Goal: Task Accomplishment & Management: Use online tool/utility

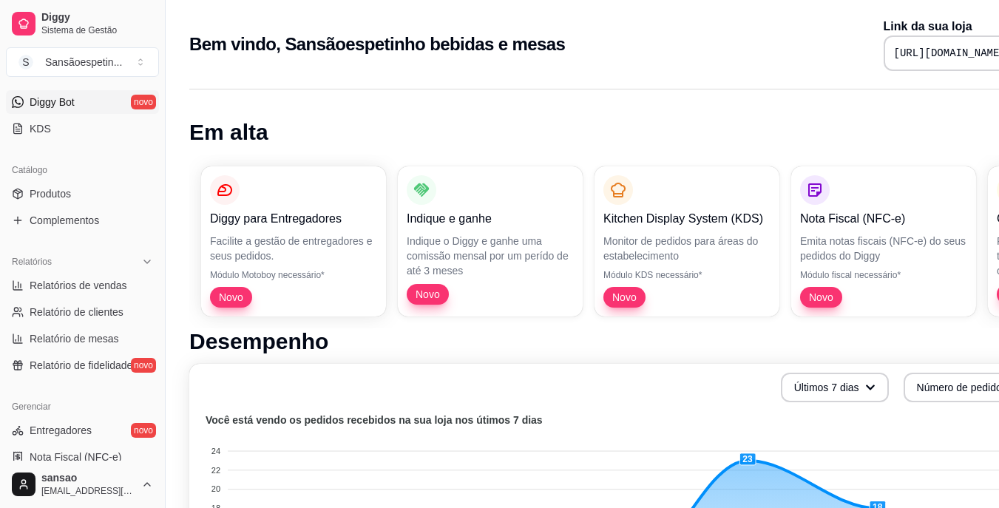
scroll to position [296, 0]
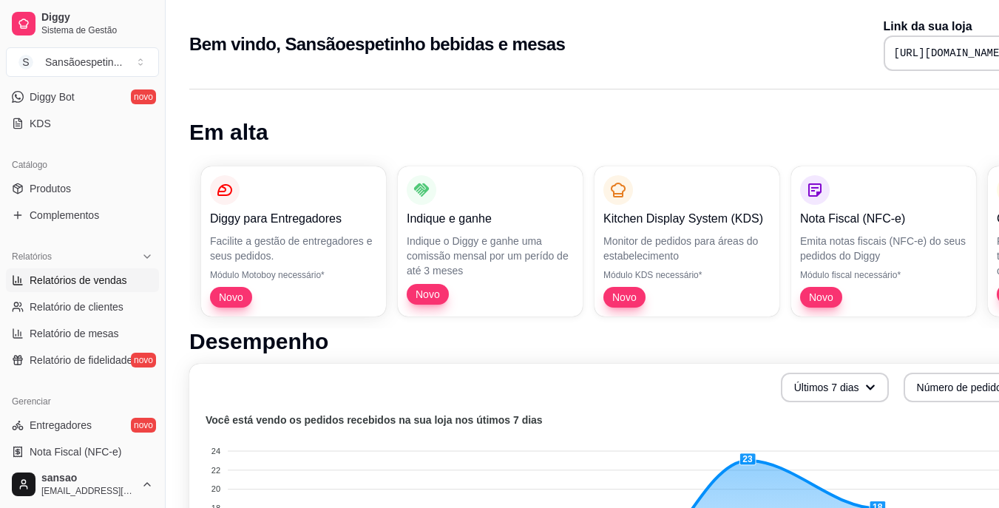
click at [113, 282] on span "Relatórios de vendas" at bounding box center [79, 280] width 98 height 15
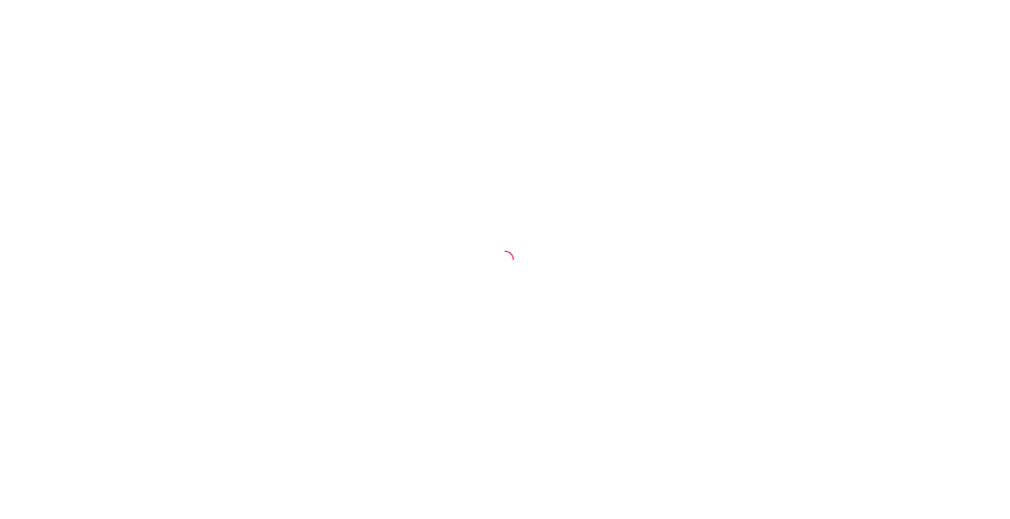
select select "ALL"
select select "0"
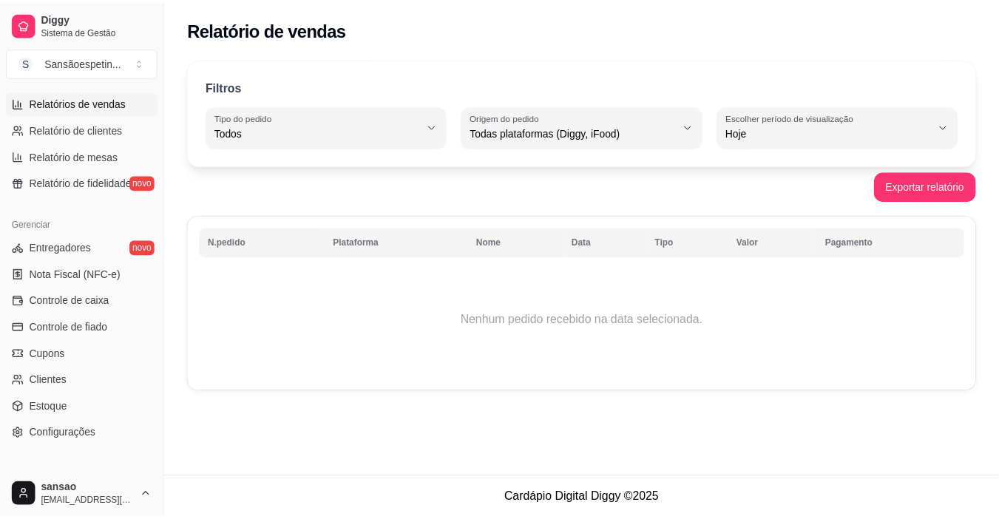
scroll to position [545, 0]
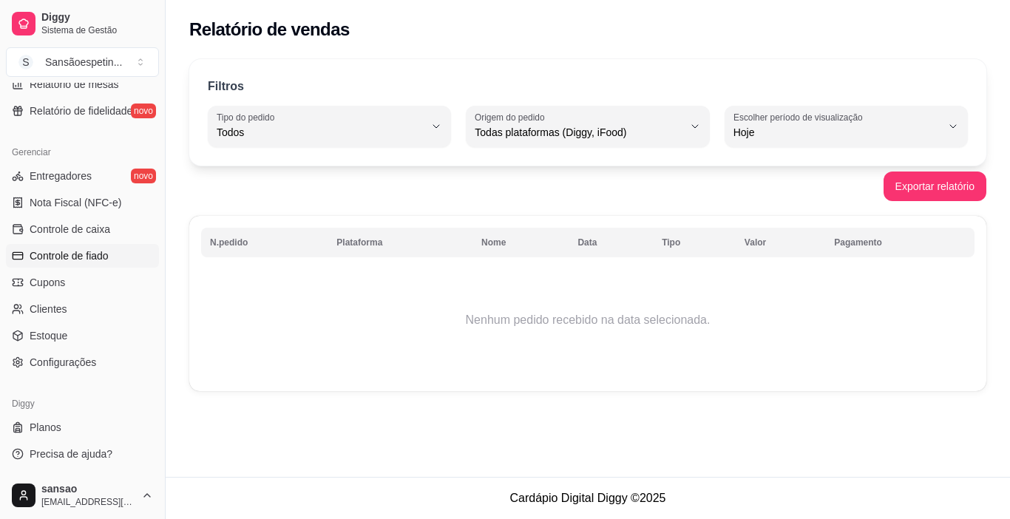
click at [64, 260] on span "Controle de fiado" at bounding box center [69, 256] width 79 height 15
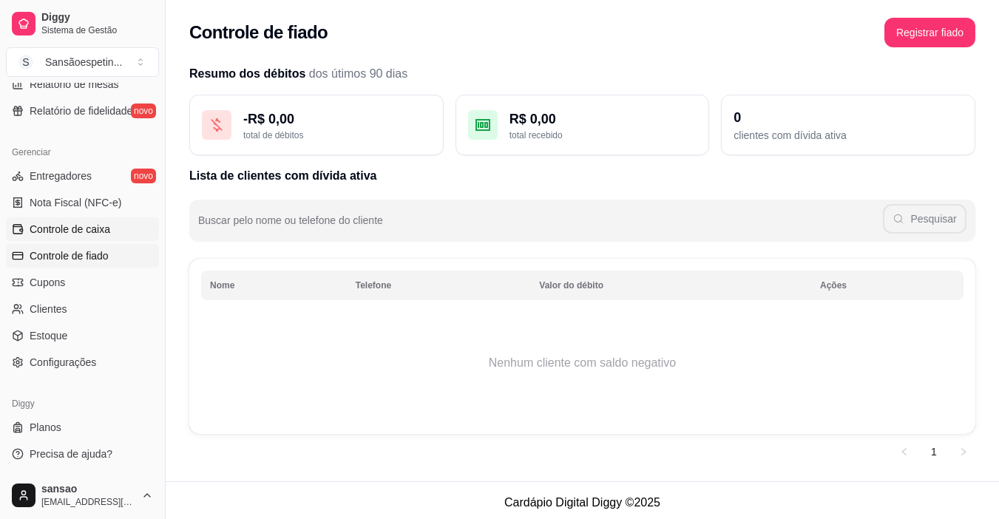
click at [64, 238] on link "Controle de caixa" at bounding box center [82, 229] width 153 height 24
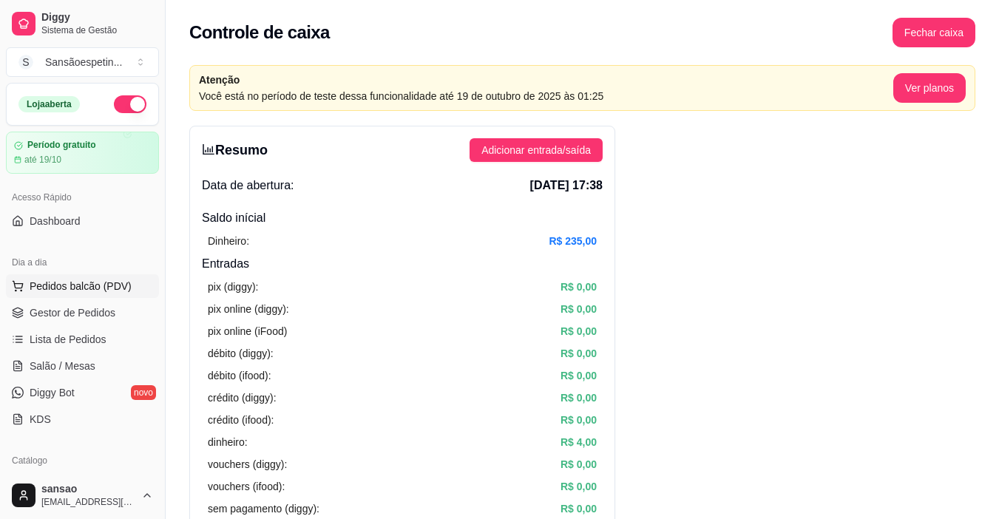
click at [105, 283] on span "Pedidos balcão (PDV)" at bounding box center [81, 286] width 102 height 15
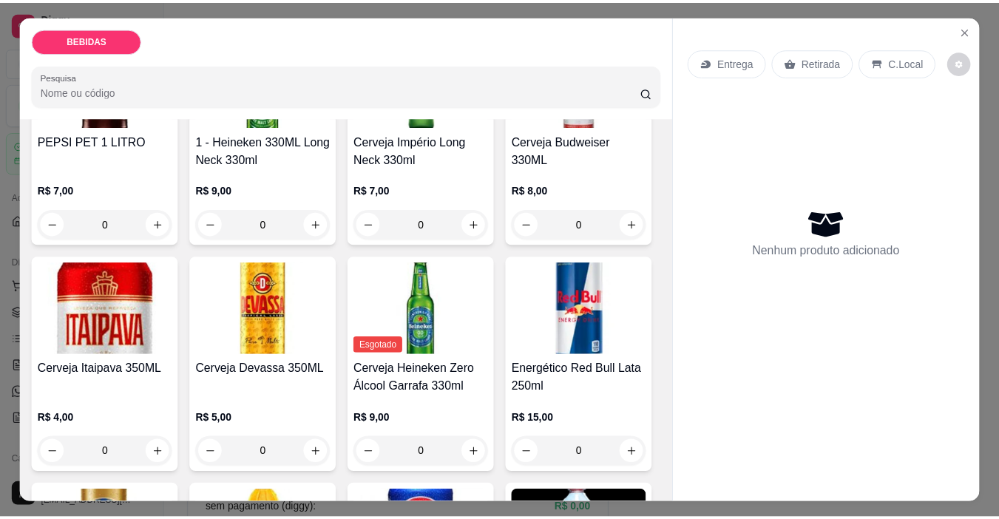
scroll to position [222, 0]
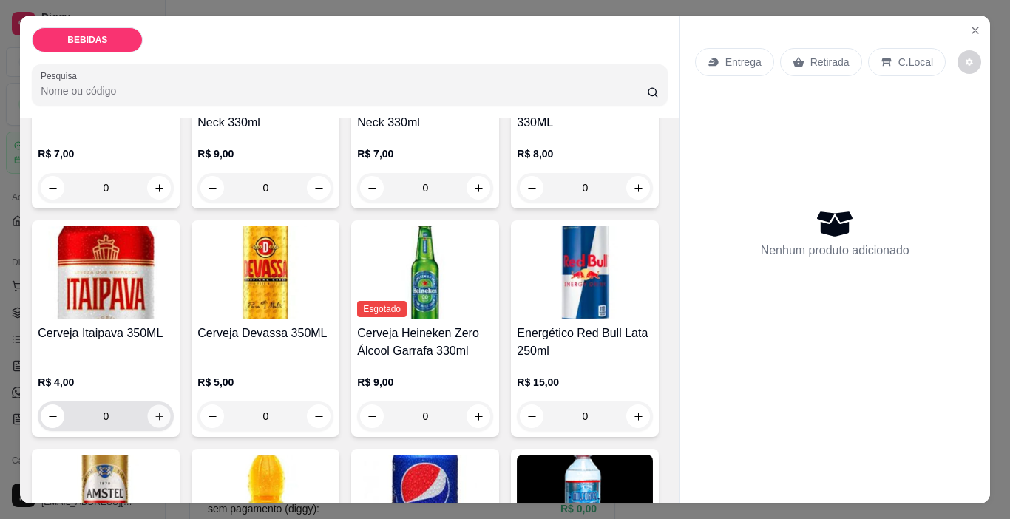
click at [165, 411] on icon "increase-product-quantity" at bounding box center [159, 416] width 11 height 11
type input "1"
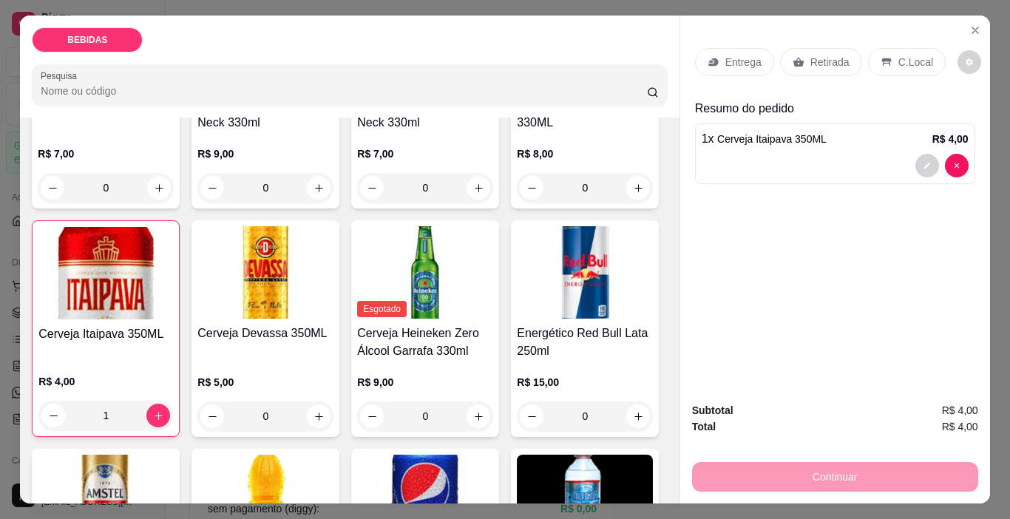
click at [817, 61] on p "Retirada" at bounding box center [830, 62] width 39 height 15
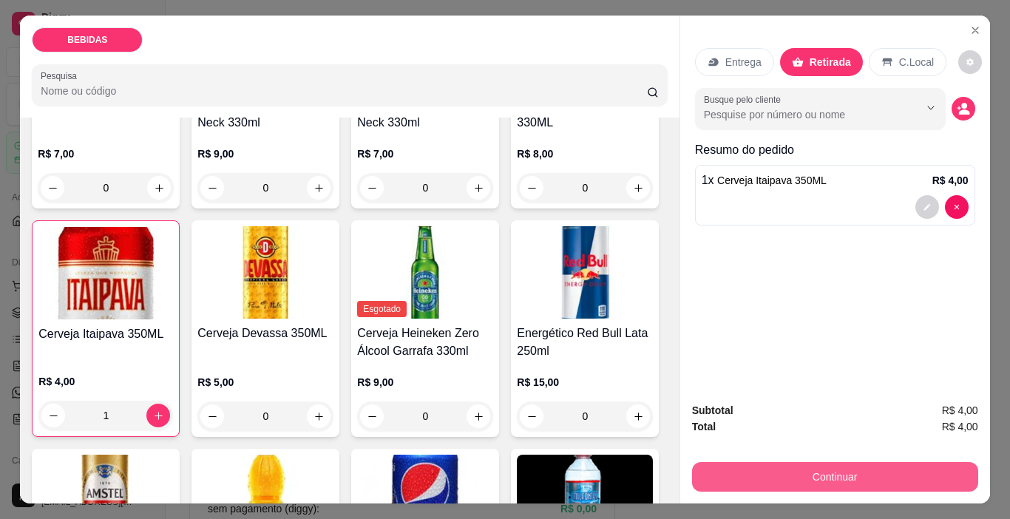
click at [766, 466] on button "Continuar" at bounding box center [835, 477] width 286 height 30
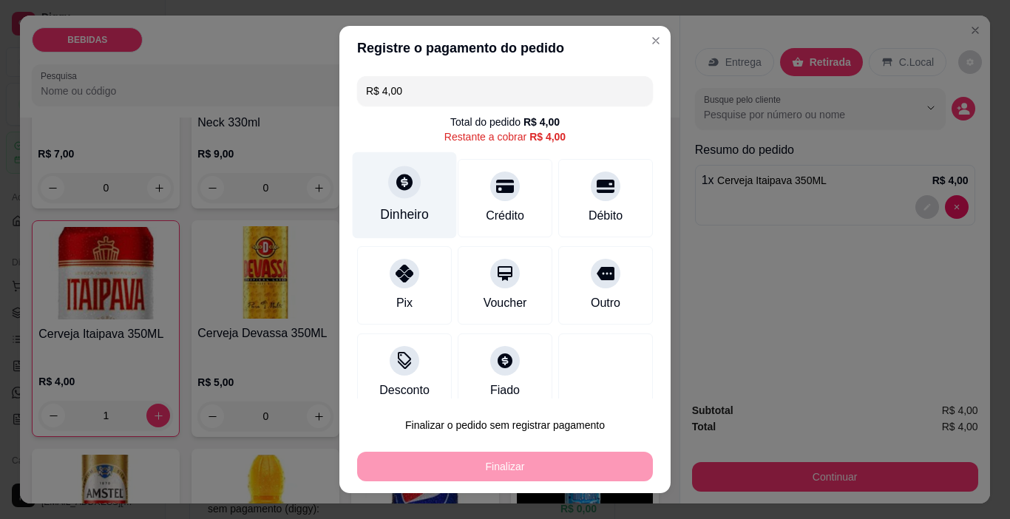
click at [380, 210] on div "Dinheiro" at bounding box center [404, 214] width 49 height 19
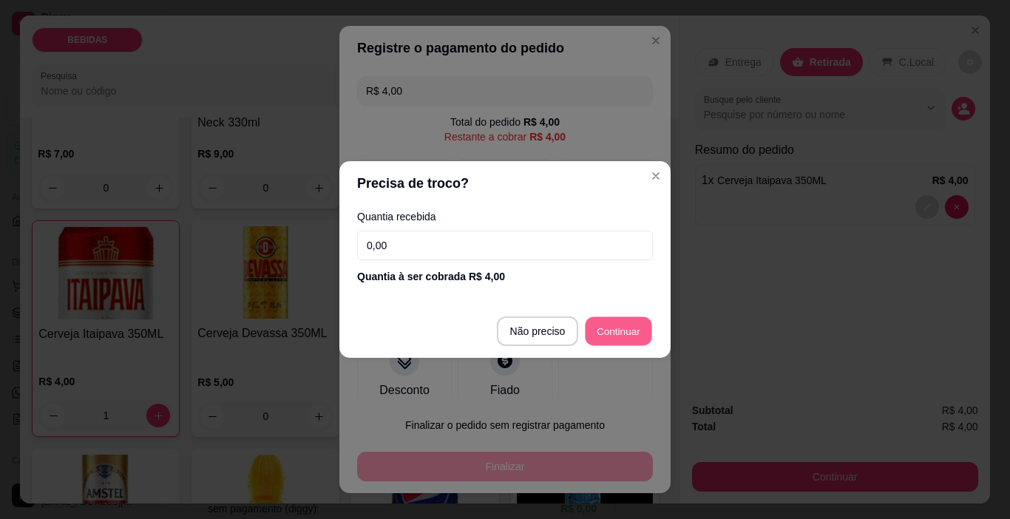
type input "R$ 0,00"
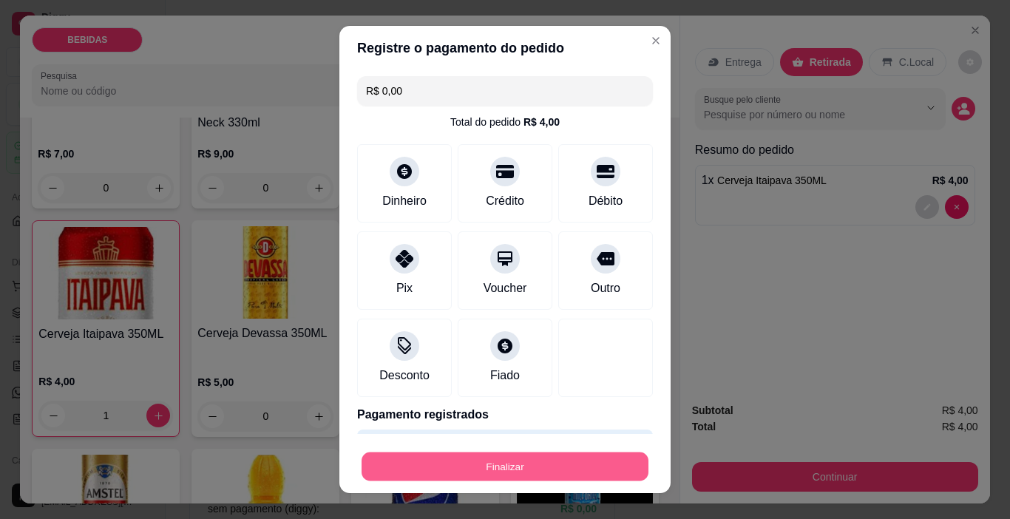
click at [615, 454] on button "Finalizar" at bounding box center [505, 467] width 287 height 29
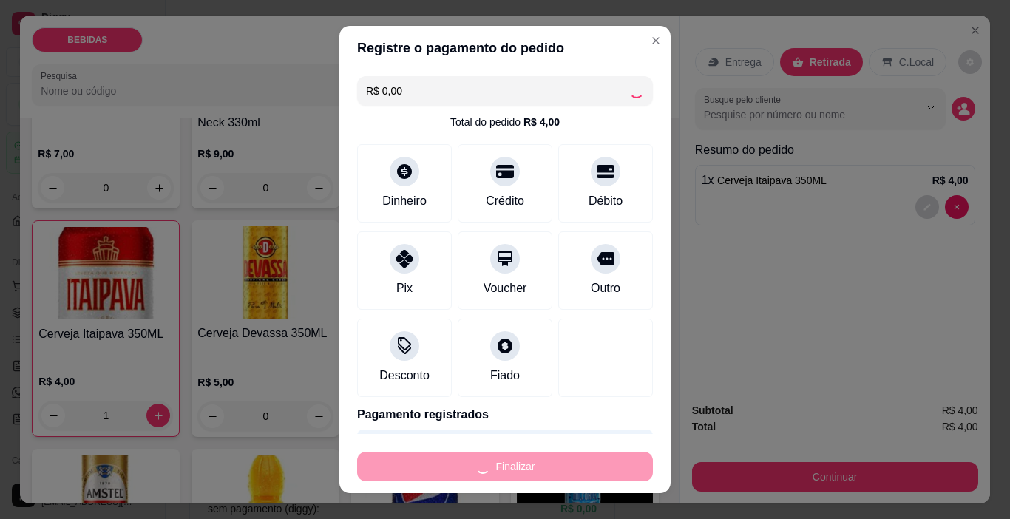
type input "0"
type input "-R$ 4,00"
